Goal: Task Accomplishment & Management: Manage account settings

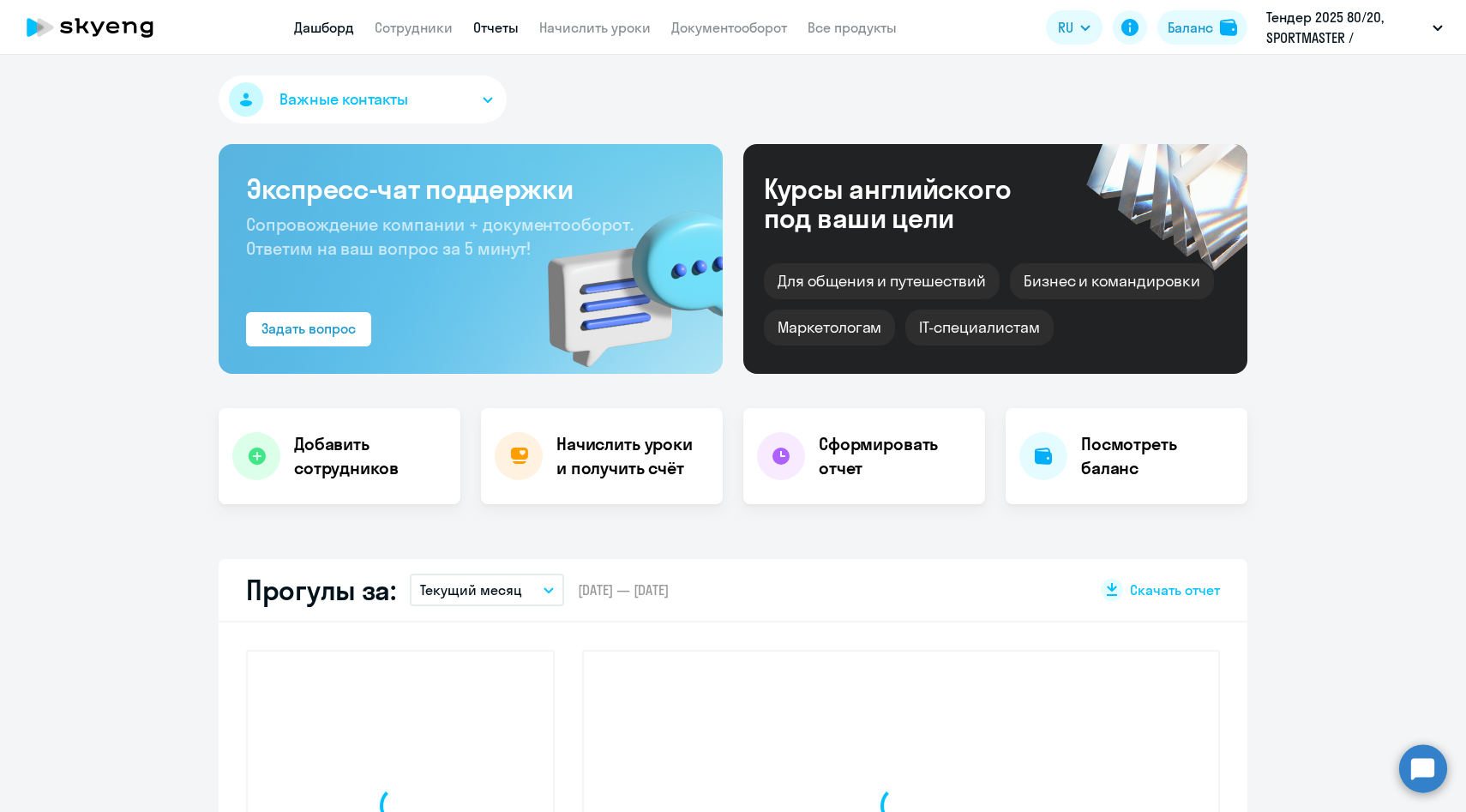
select select "30"
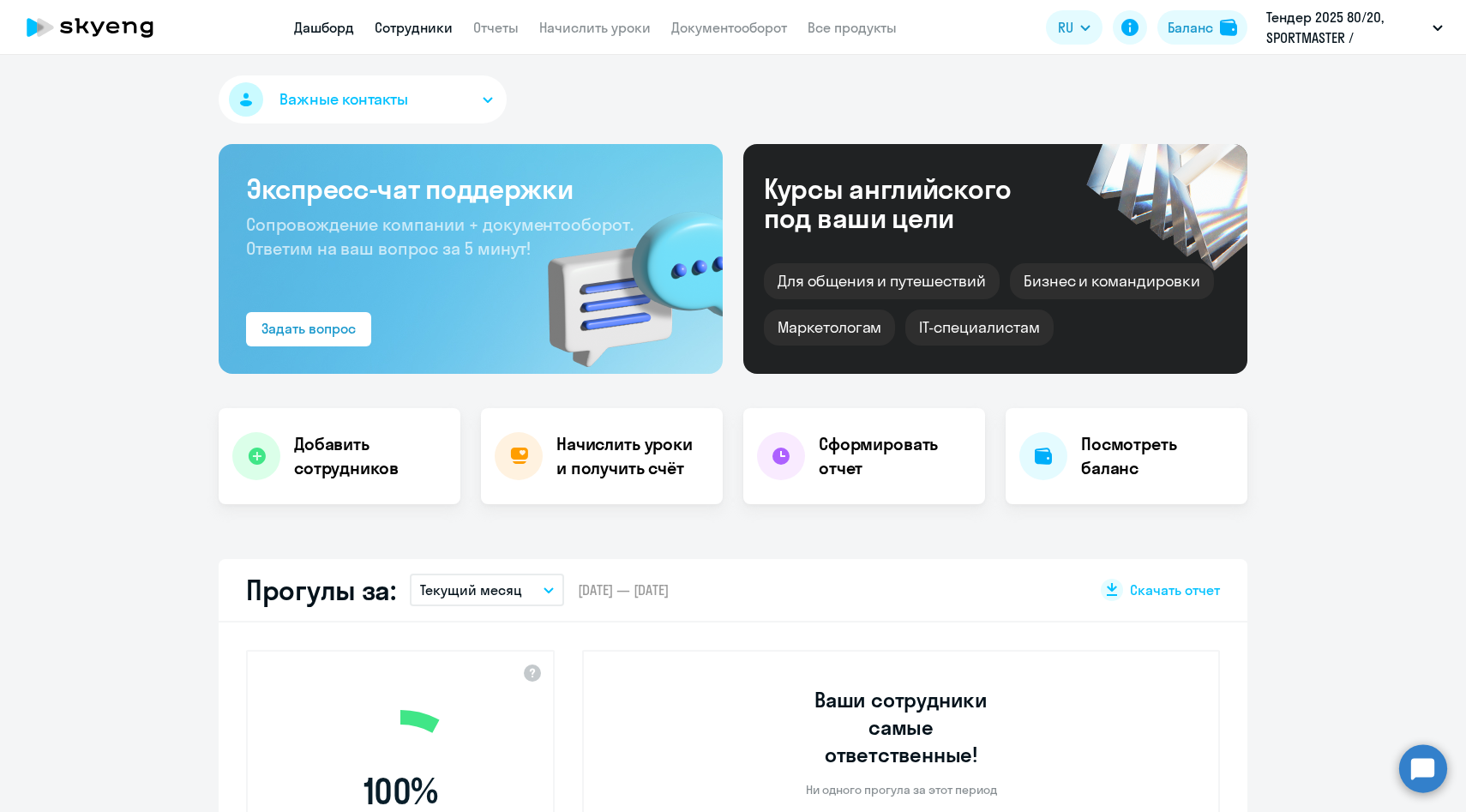
click at [423, 33] on link "Сотрудники" at bounding box center [413, 27] width 78 height 17
select select "30"
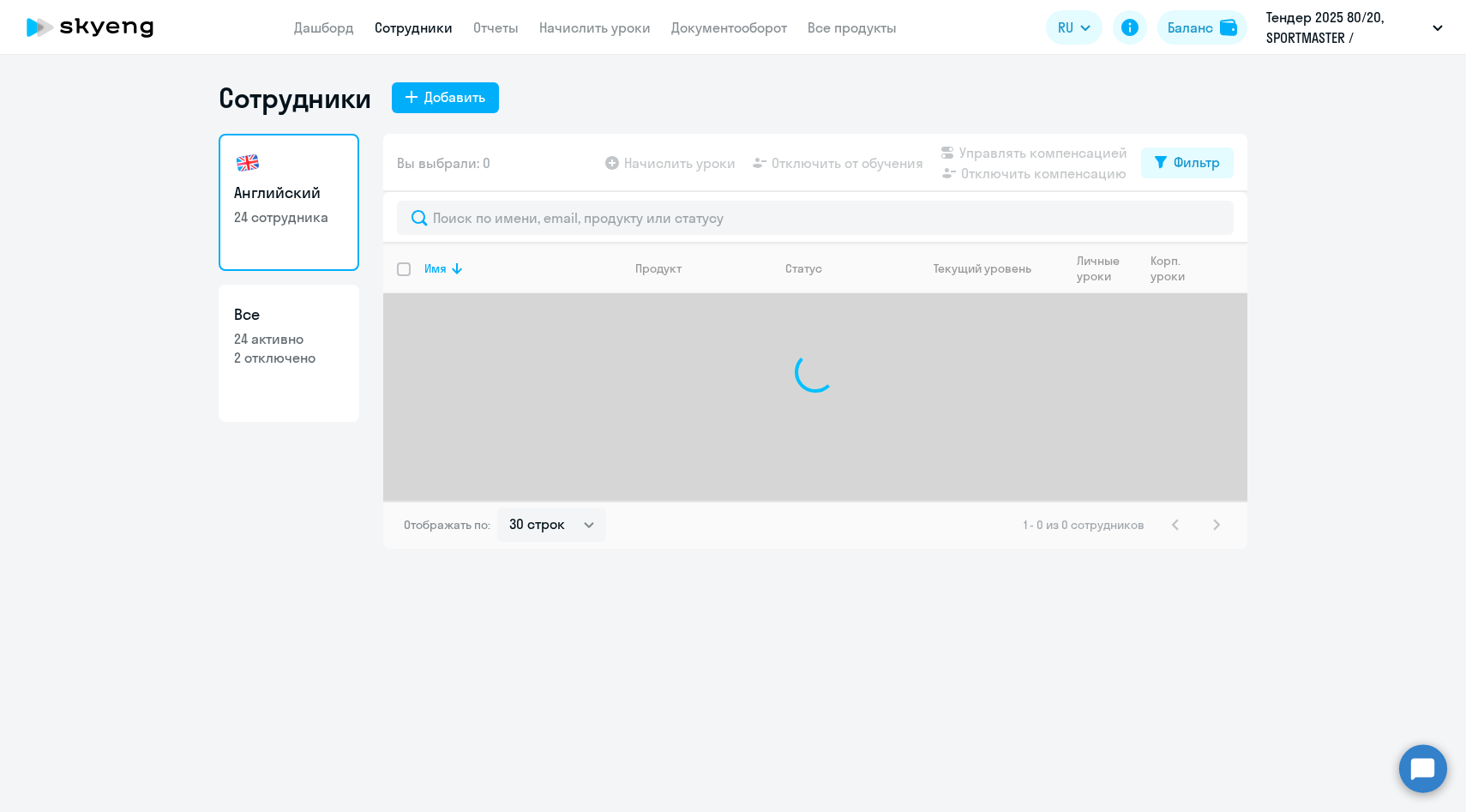
click at [593, 36] on app-menu-item-link "Начислить уроки" at bounding box center [595, 27] width 112 height 21
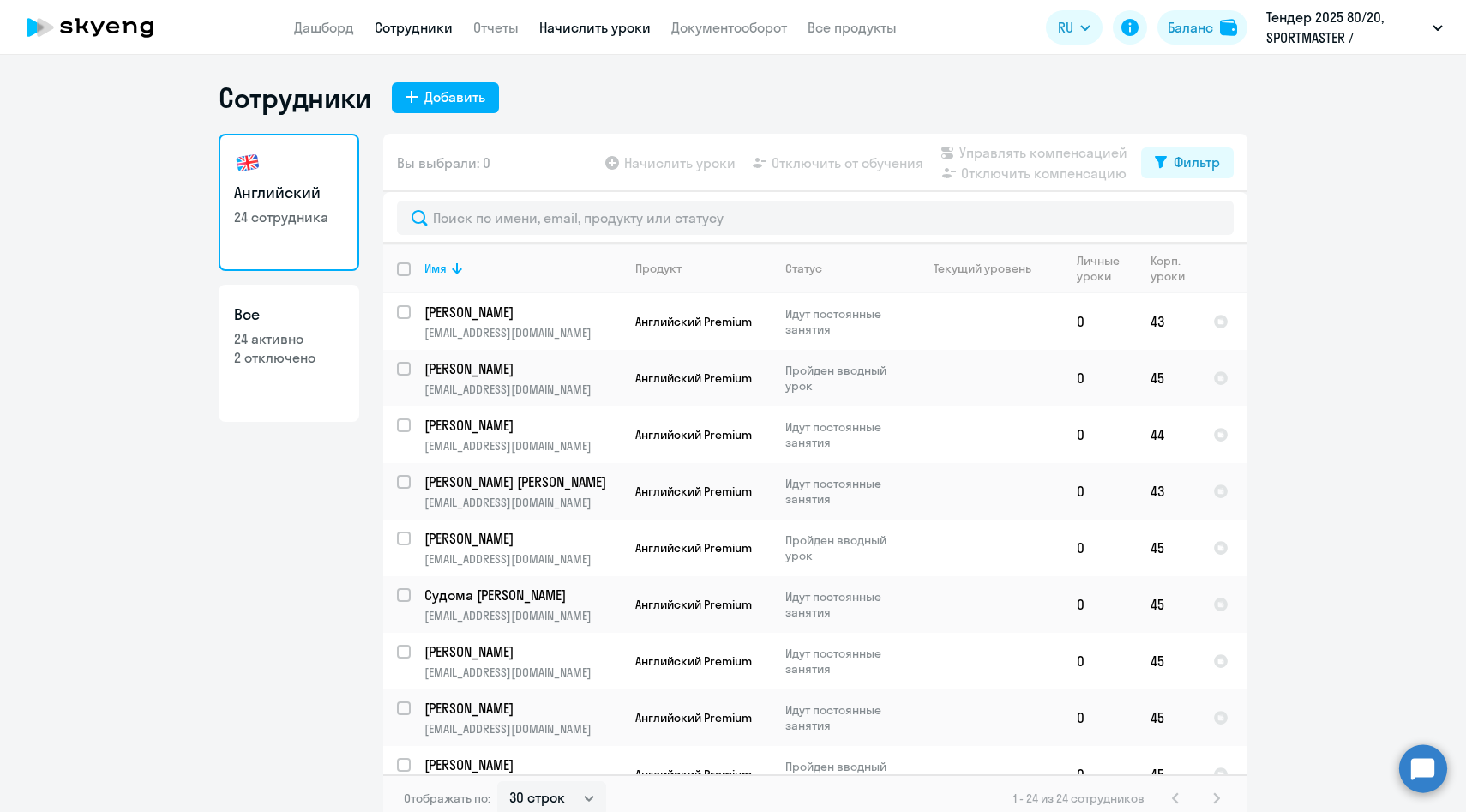
click at [590, 27] on link "Начислить уроки" at bounding box center [595, 27] width 112 height 17
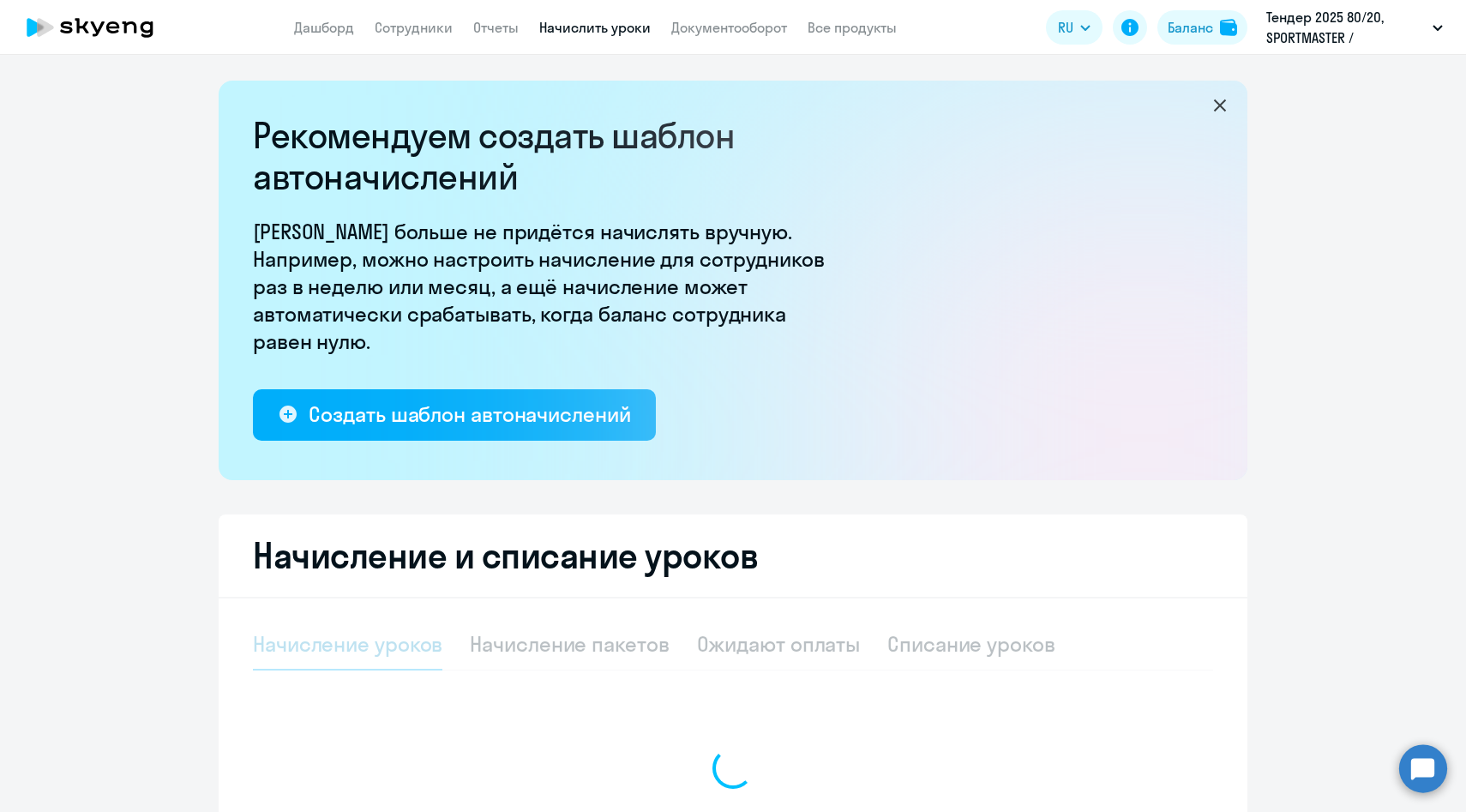
select select "10"
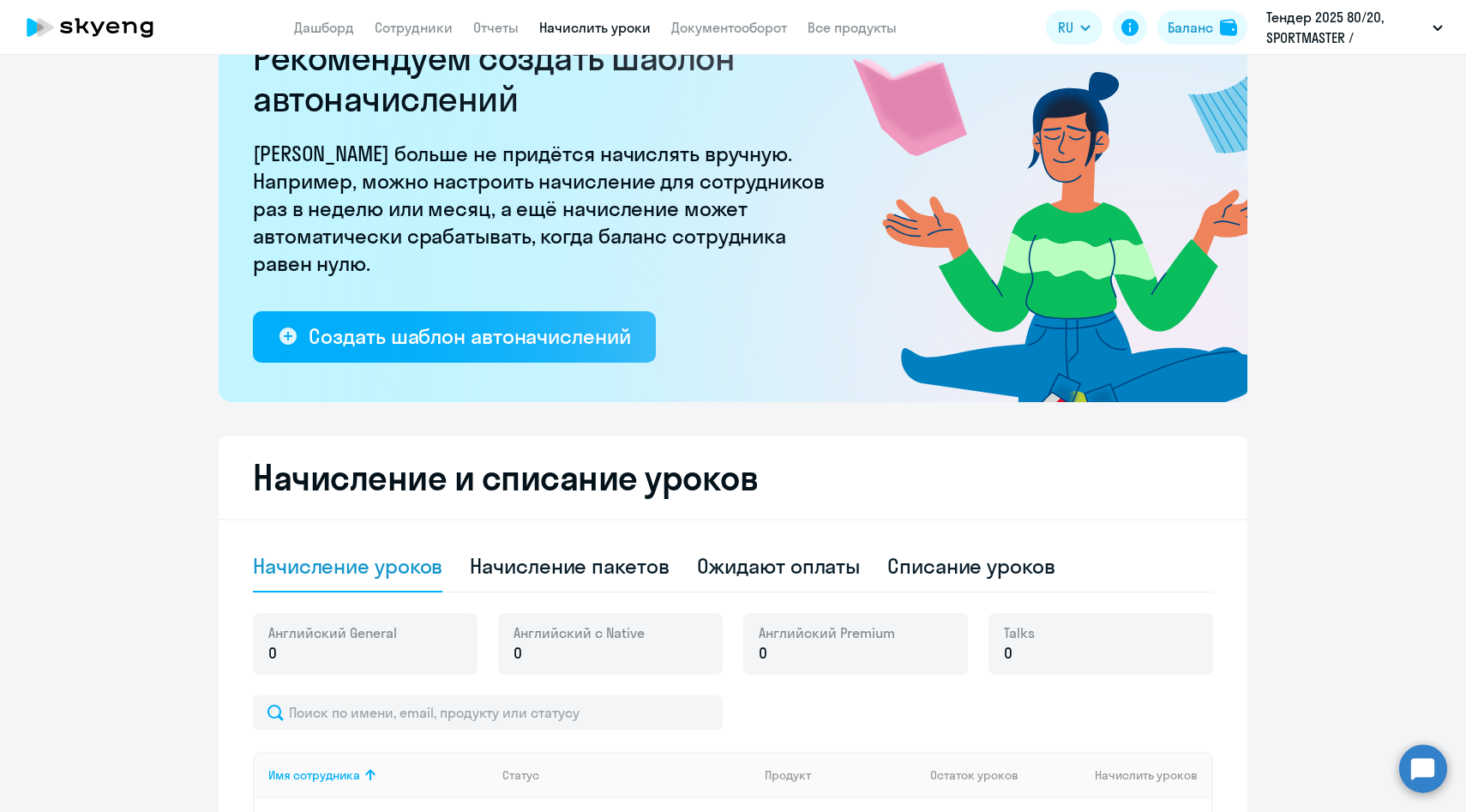
scroll to position [329, 0]
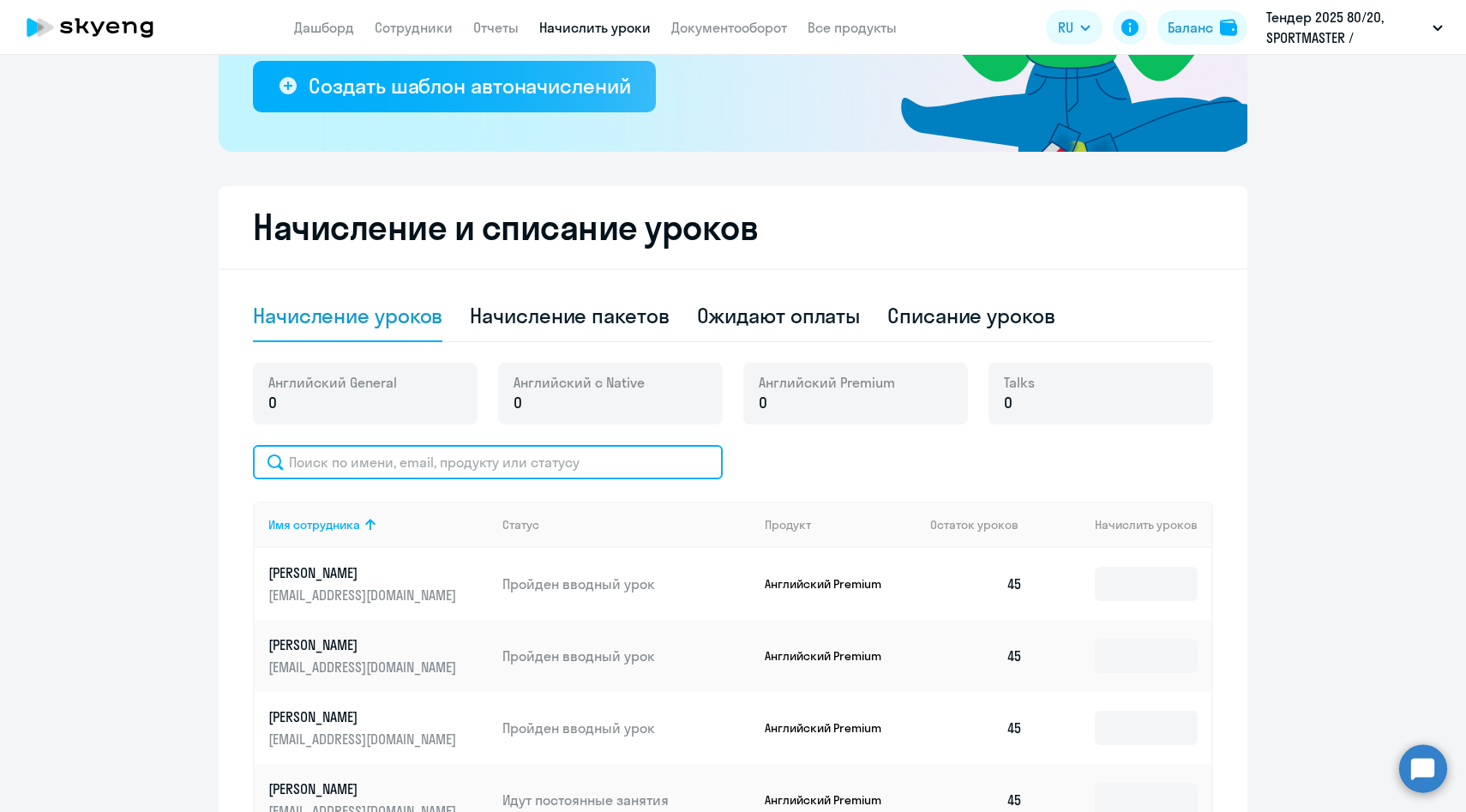
click at [477, 463] on input "text" at bounding box center [487, 461] width 470 height 34
paste input "[PERSON_NAME]"
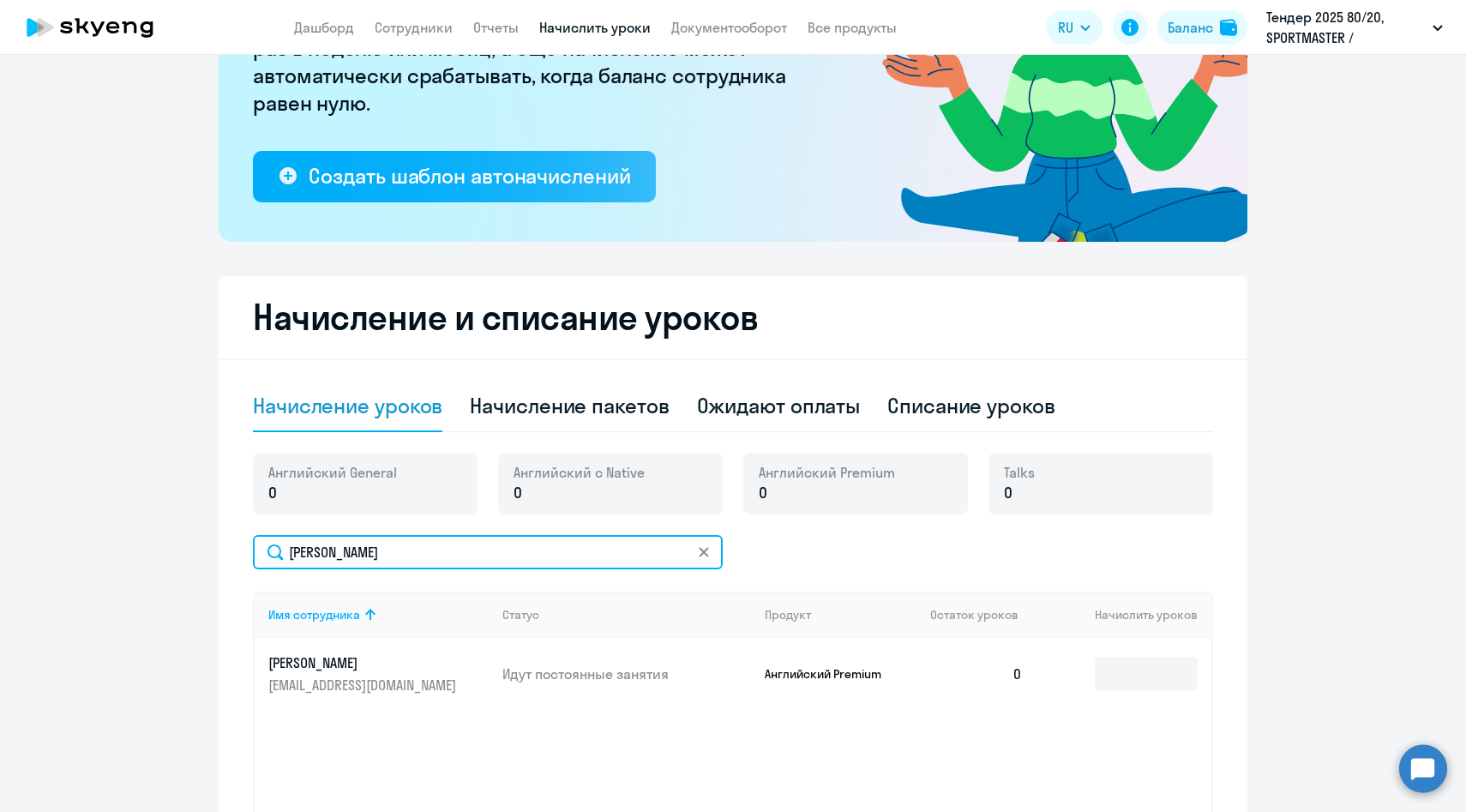
scroll to position [183, 0]
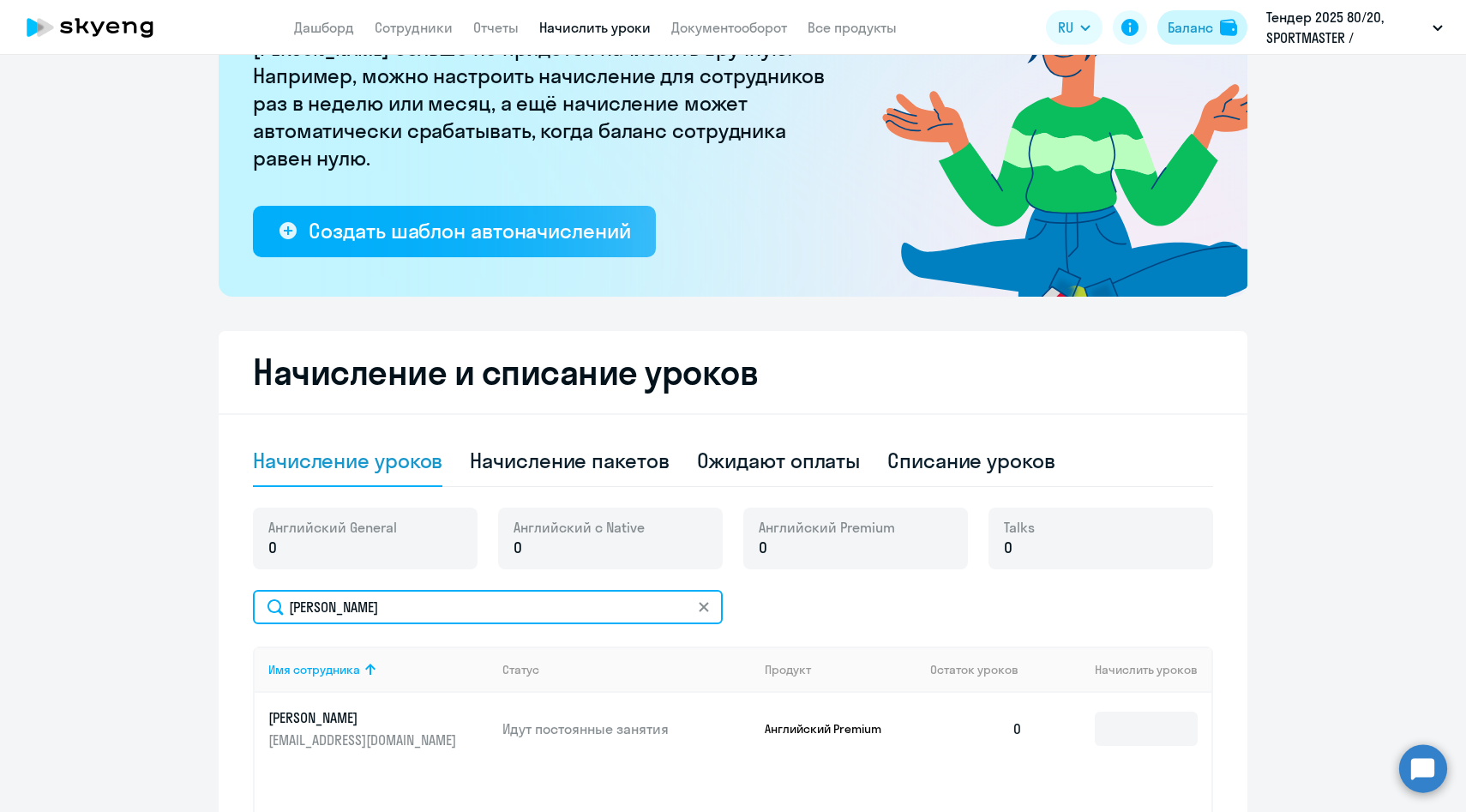
type input "[PERSON_NAME]"
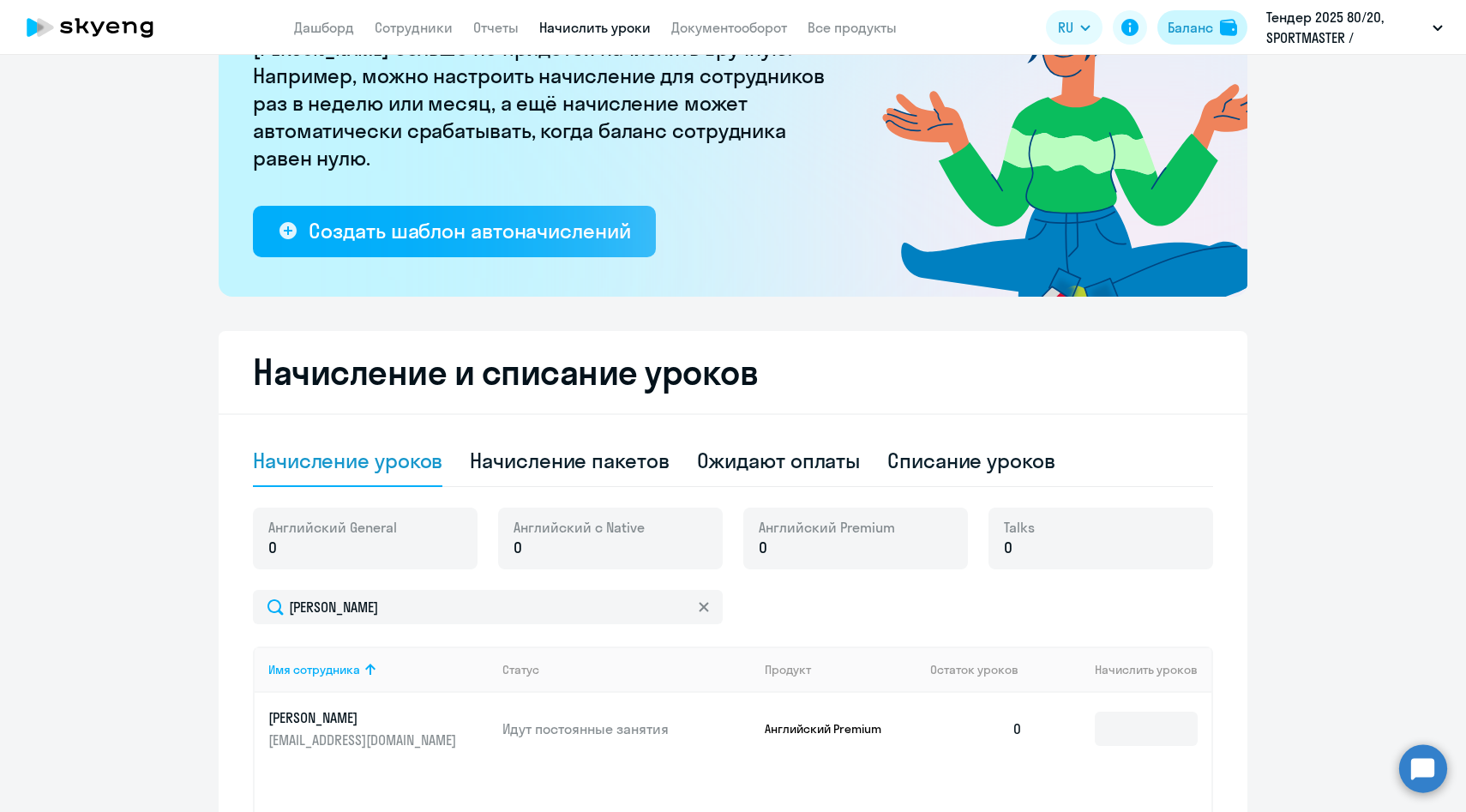
click at [1208, 31] on div "Баланс" at bounding box center [1190, 27] width 46 height 20
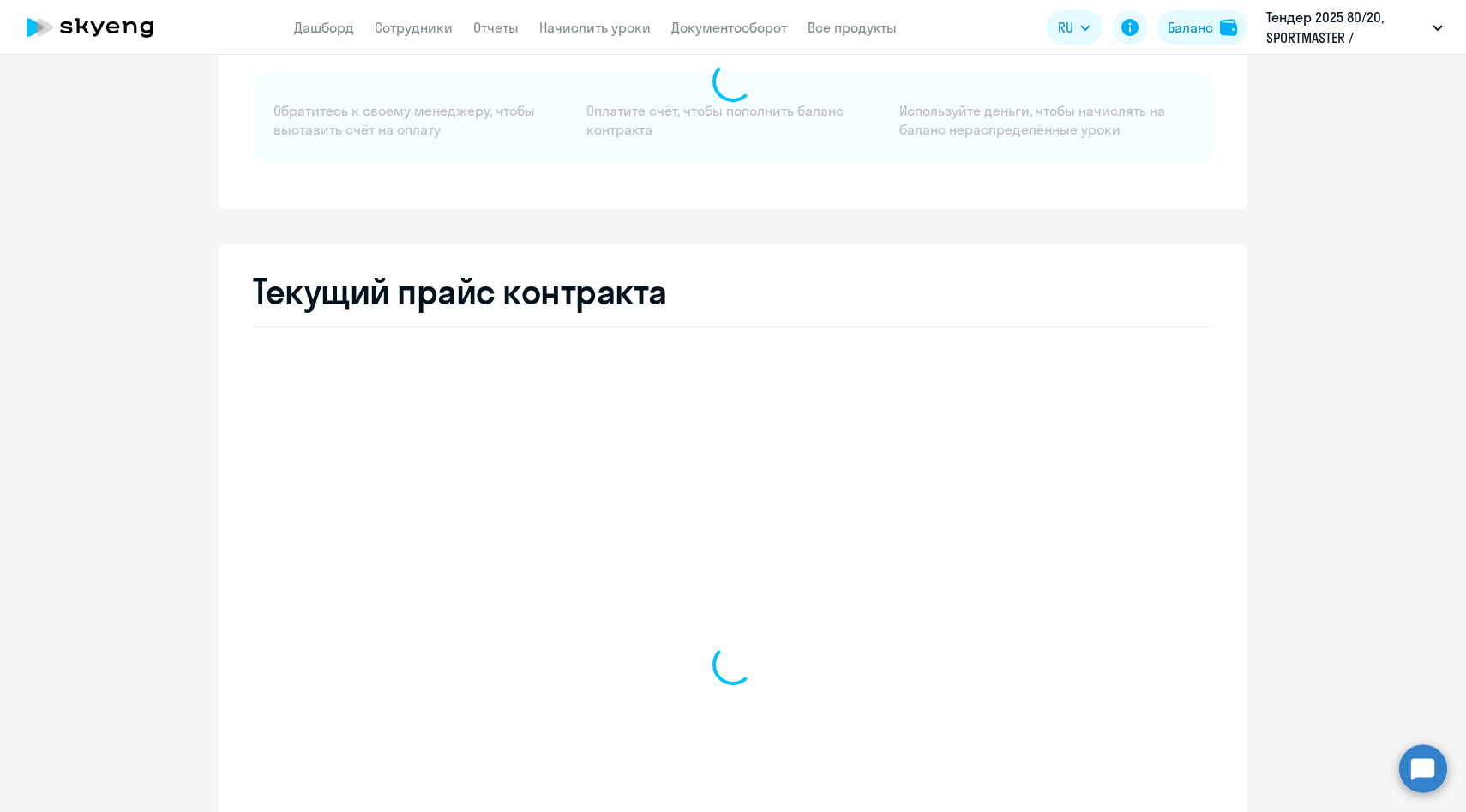
select select "english_adult_not_native_speaker"
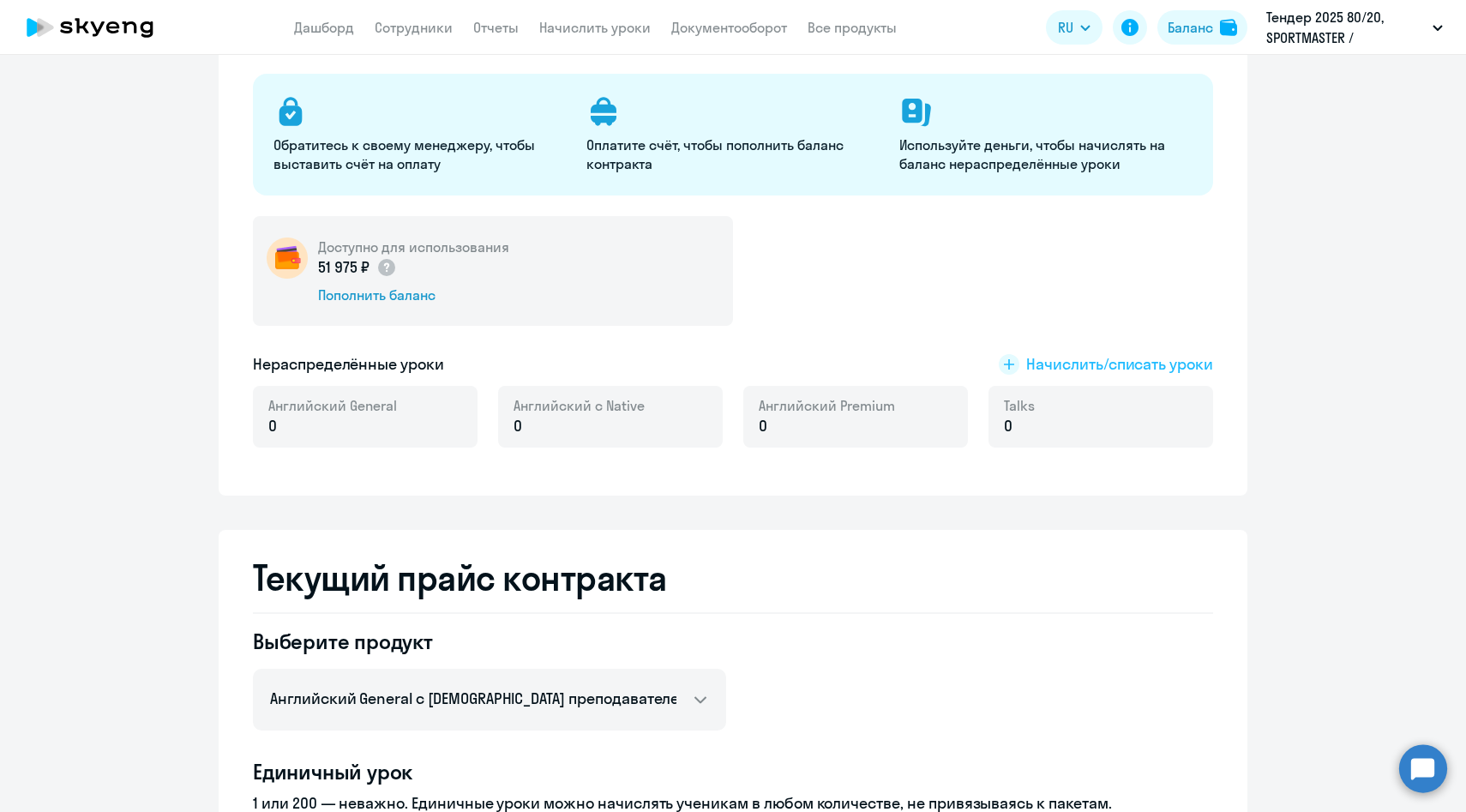
click at [1060, 360] on span "Начислить/списать уроки" at bounding box center [1120, 364] width 187 height 22
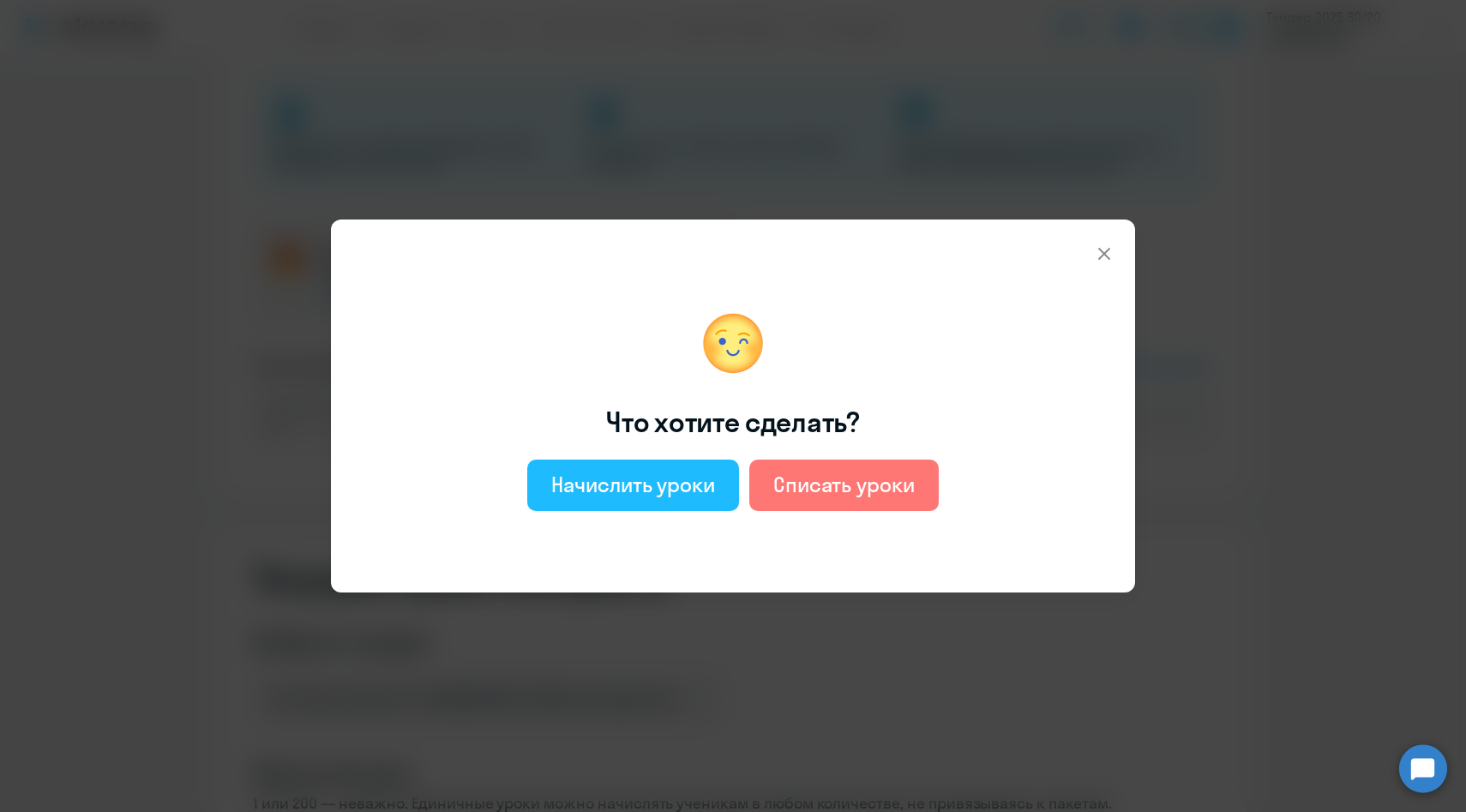
click at [672, 497] on div "Начислить уроки" at bounding box center [633, 484] width 164 height 27
select select "english_adult_not_native_speaker"
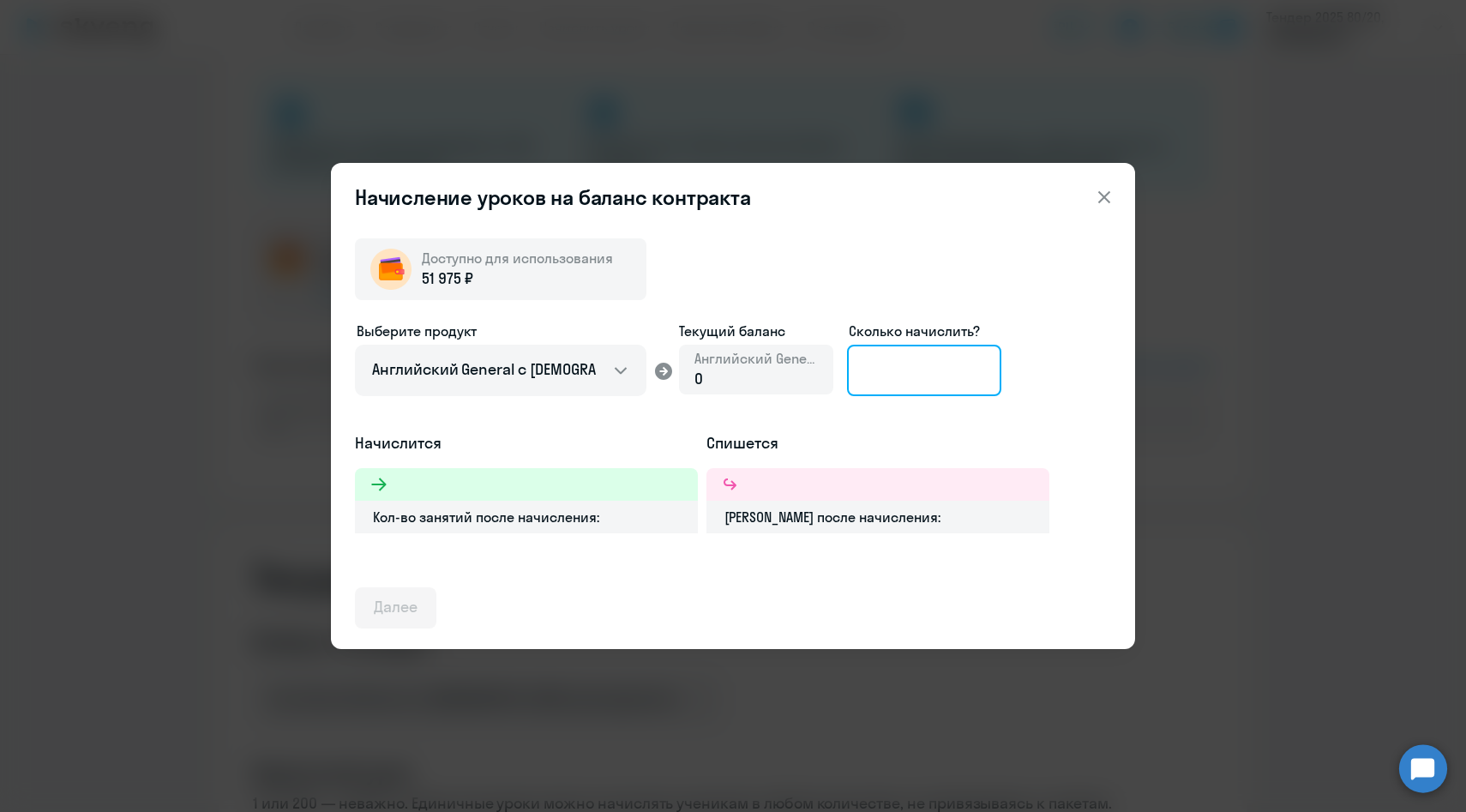
click at [877, 374] on input at bounding box center [924, 370] width 155 height 51
type input "3"
type input "45"
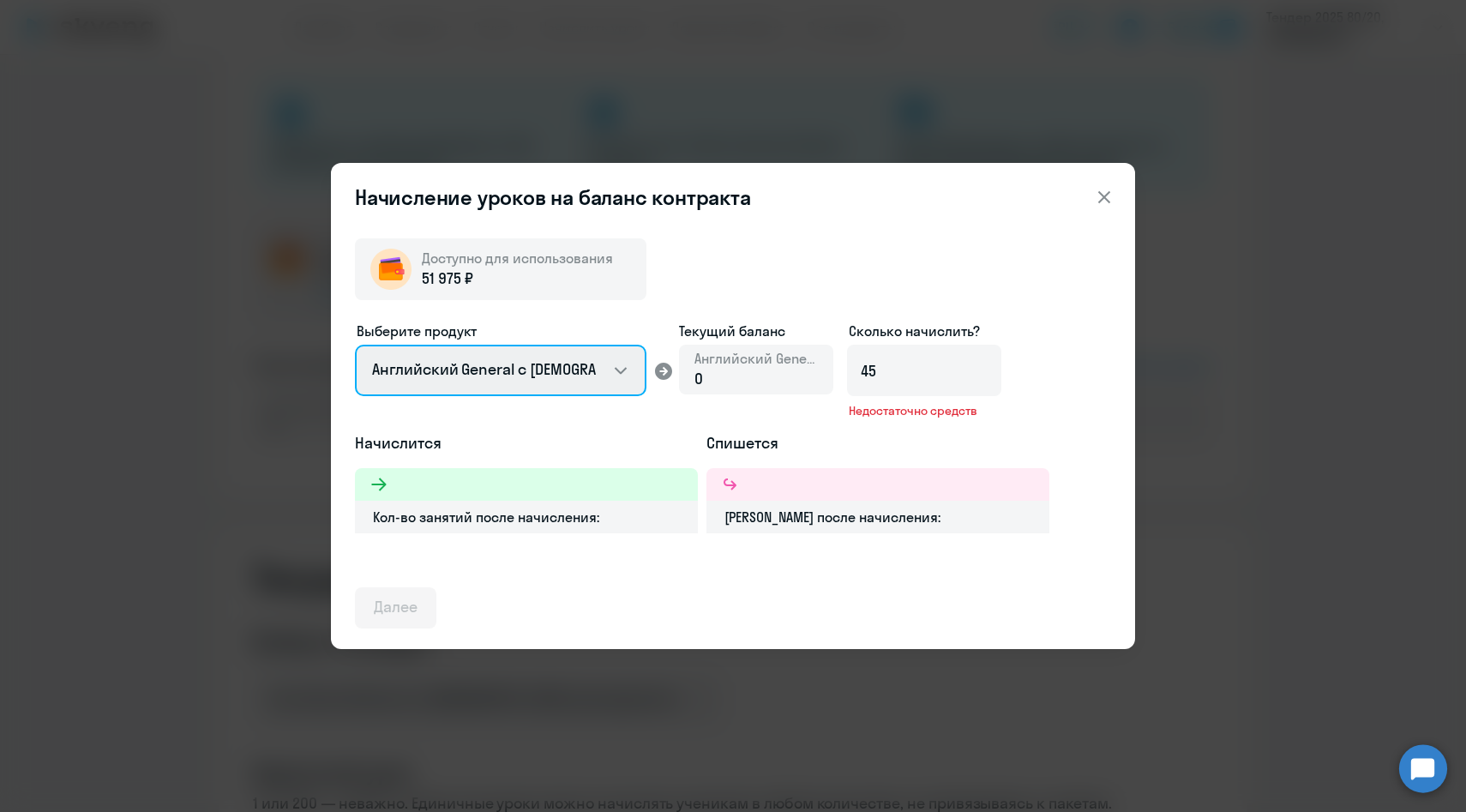
click at [580, 357] on select "Английский General с [DEMOGRAPHIC_DATA] преподавателем Английский General с [DE…" at bounding box center [501, 370] width 291 height 51
select select "english_adult_not_native_speaker_premium"
click at [355, 344] on select "Английский General с [DEMOGRAPHIC_DATA] преподавателем Английский General с [DE…" at bounding box center [501, 370] width 291 height 51
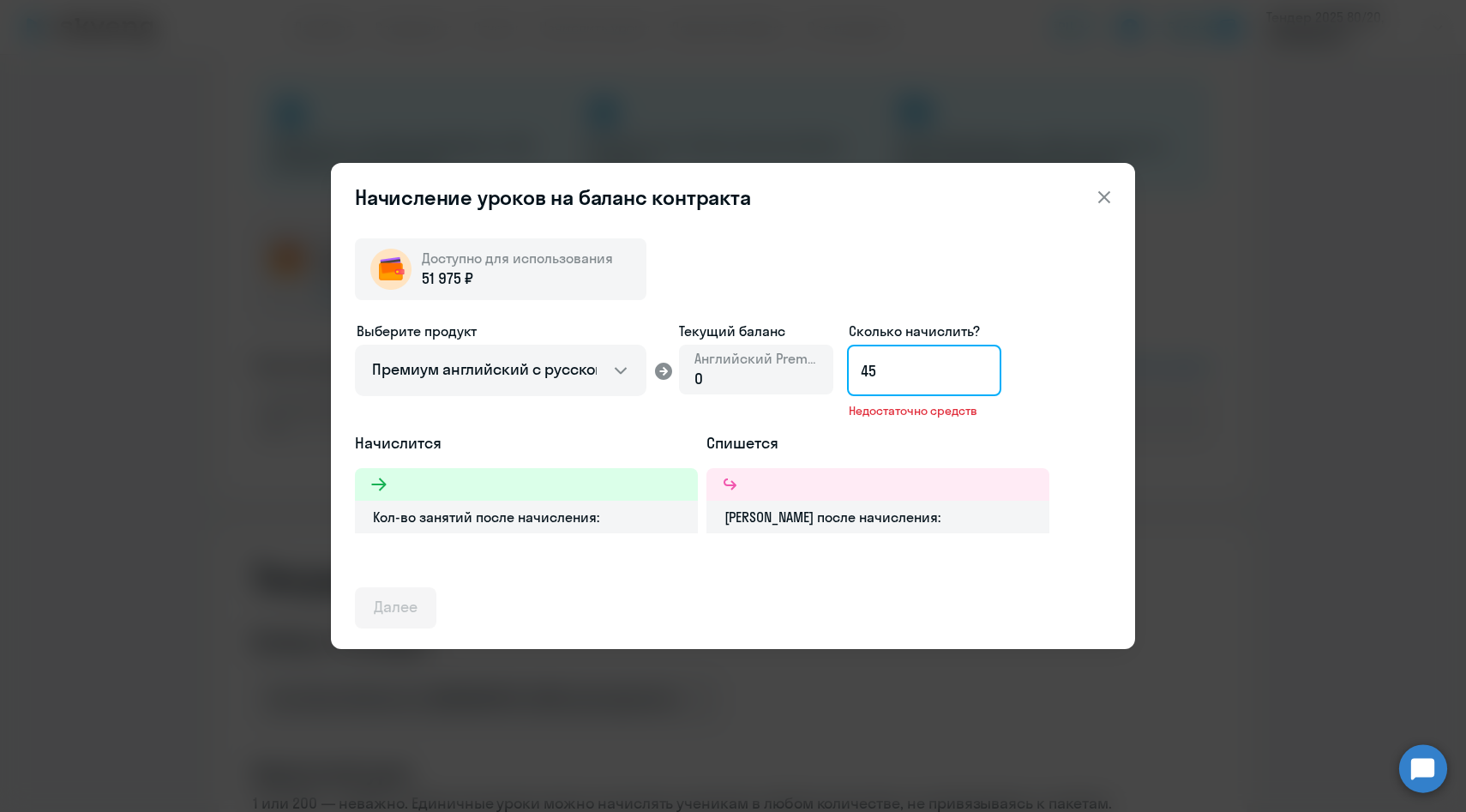
click at [913, 371] on input "45" at bounding box center [924, 370] width 155 height 51
click at [702, 379] on span "0" at bounding box center [698, 379] width 8 height 20
click at [481, 497] on div at bounding box center [527, 484] width 343 height 33
click at [898, 376] on input "45" at bounding box center [924, 370] width 155 height 51
type input "4"
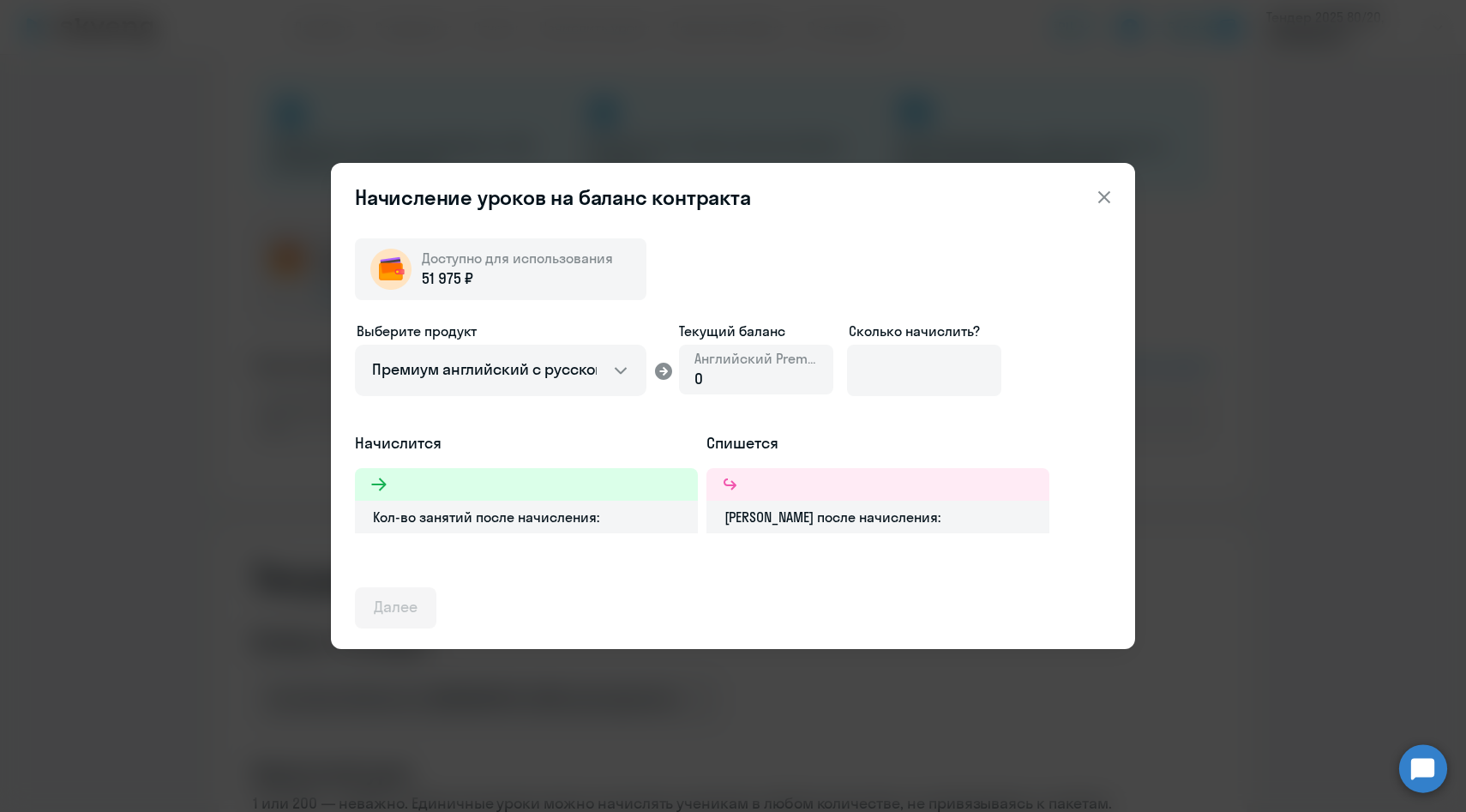
click at [1101, 194] on icon at bounding box center [1103, 197] width 12 height 12
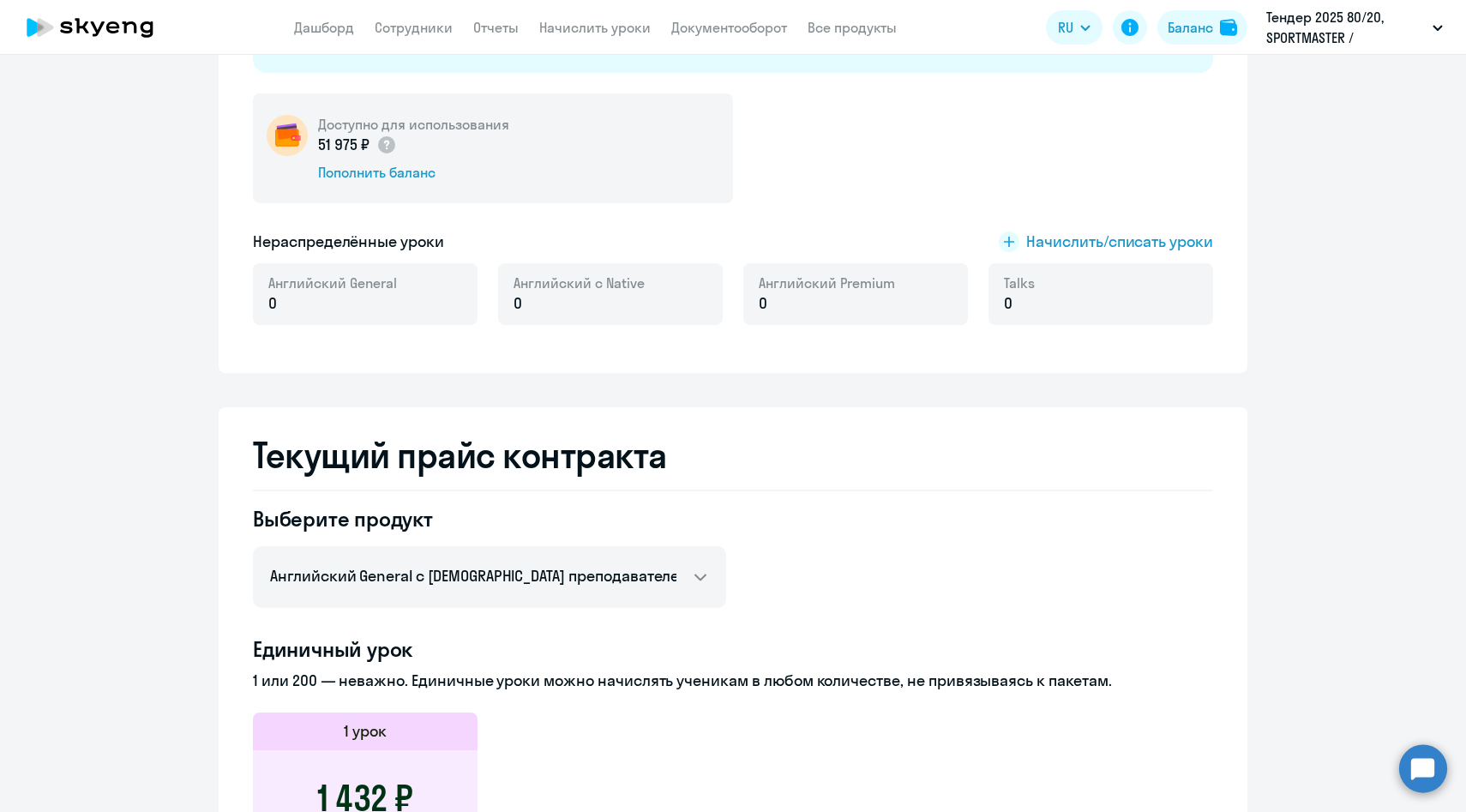
scroll to position [196, 0]
